Goal: Navigation & Orientation: Find specific page/section

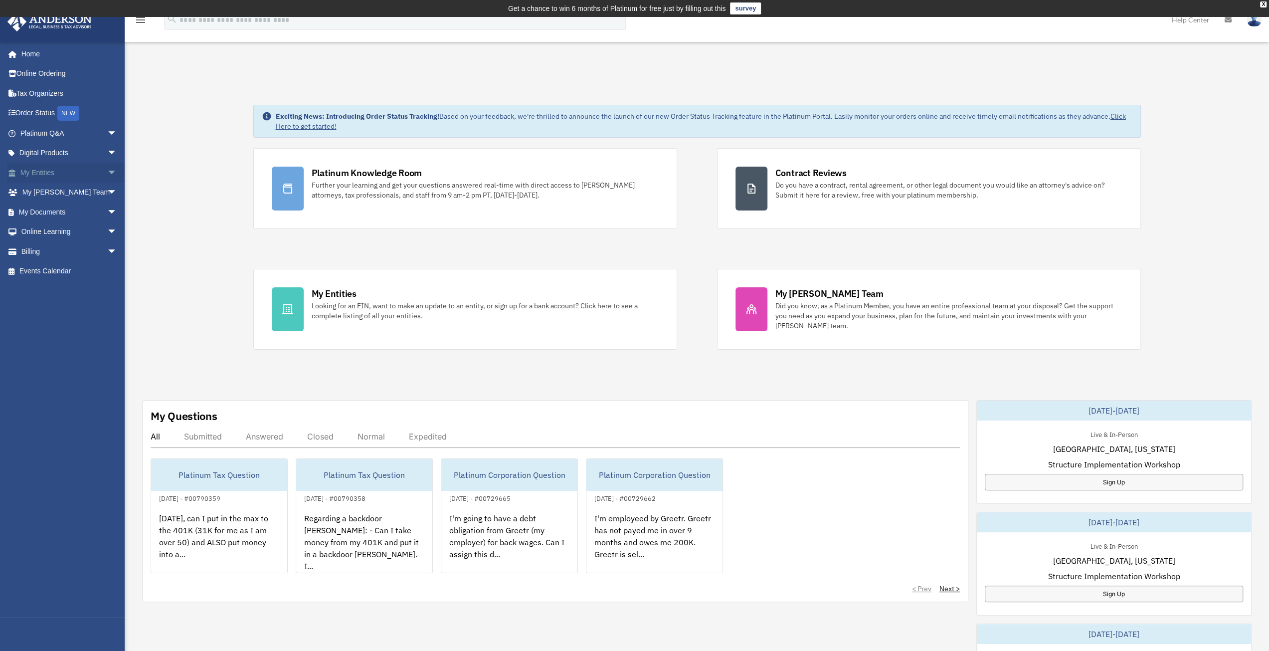
click at [57, 171] on link "My Entities arrow_drop_down" at bounding box center [69, 173] width 125 height 20
click at [108, 169] on span "arrow_drop_down" at bounding box center [117, 173] width 20 height 20
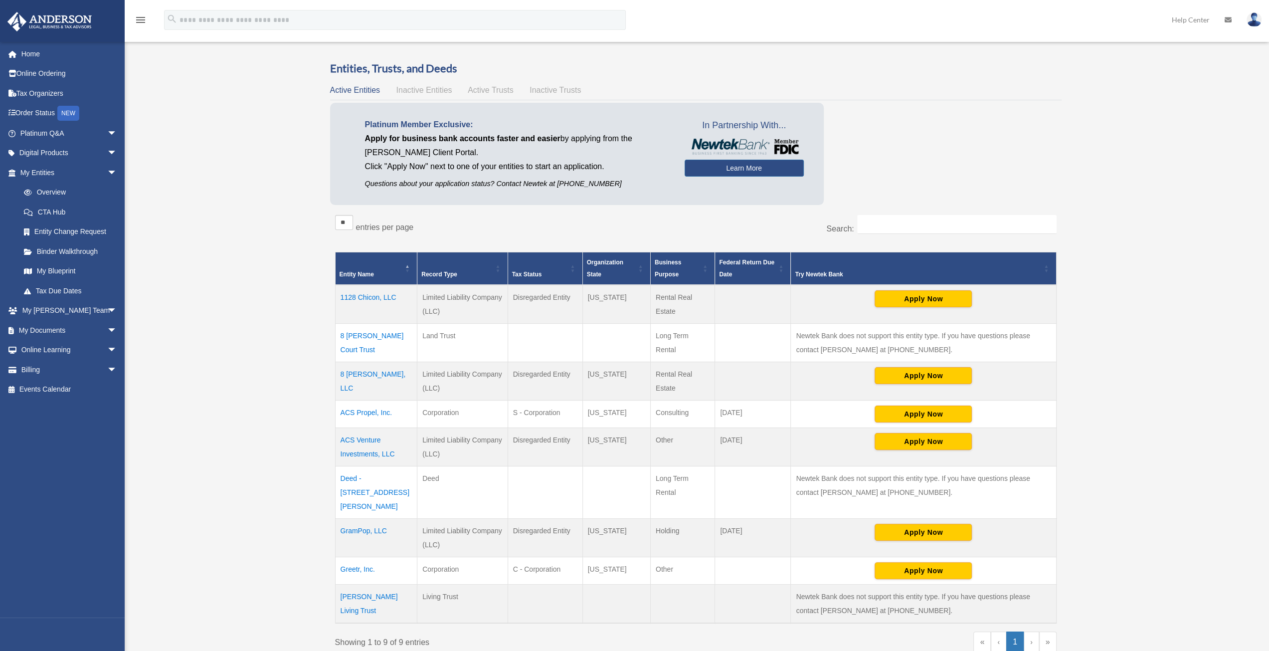
scroll to position [50, 0]
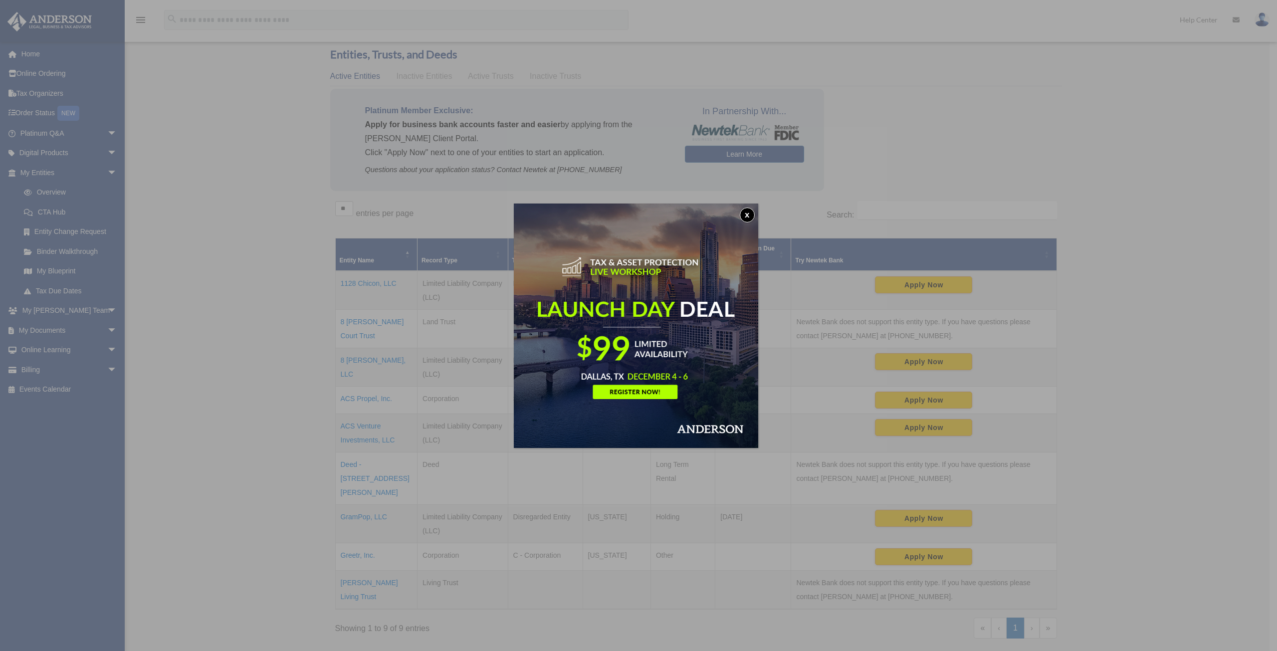
click at [750, 213] on button "x" at bounding box center [747, 214] width 15 height 15
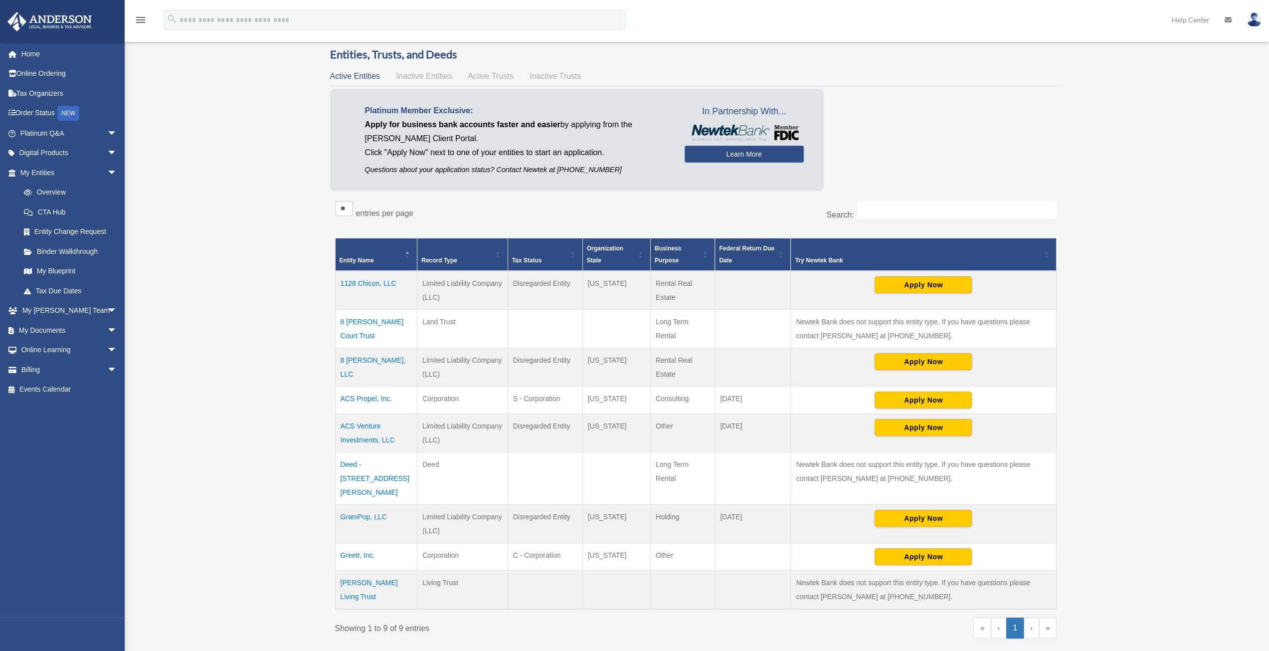
scroll to position [100, 0]
